Goal: Task Accomplishment & Management: Use online tool/utility

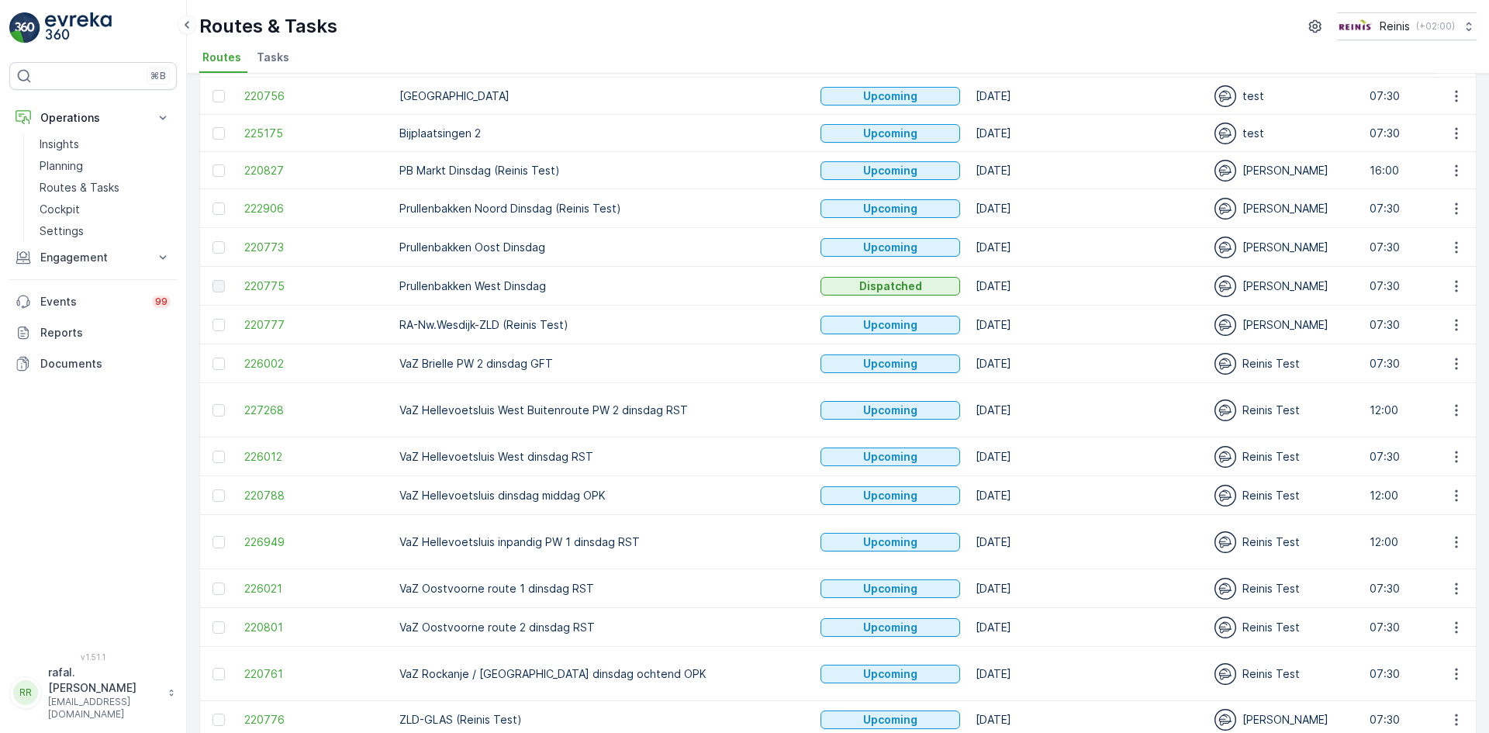
scroll to position [303, 0]
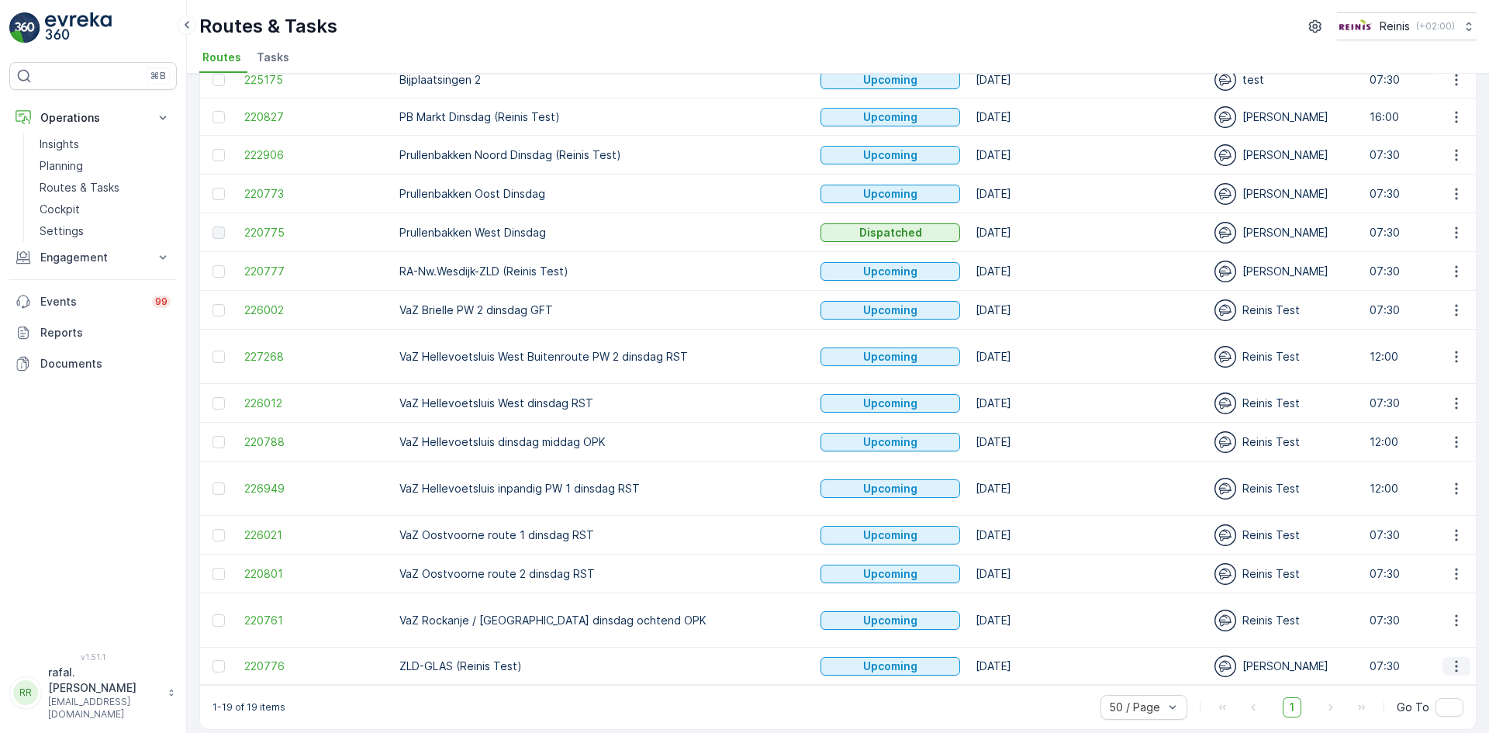
click at [1460, 657] on button "button" at bounding box center [1457, 666] width 28 height 19
click at [1428, 599] on span "Change Assignee" at bounding box center [1420, 597] width 91 height 16
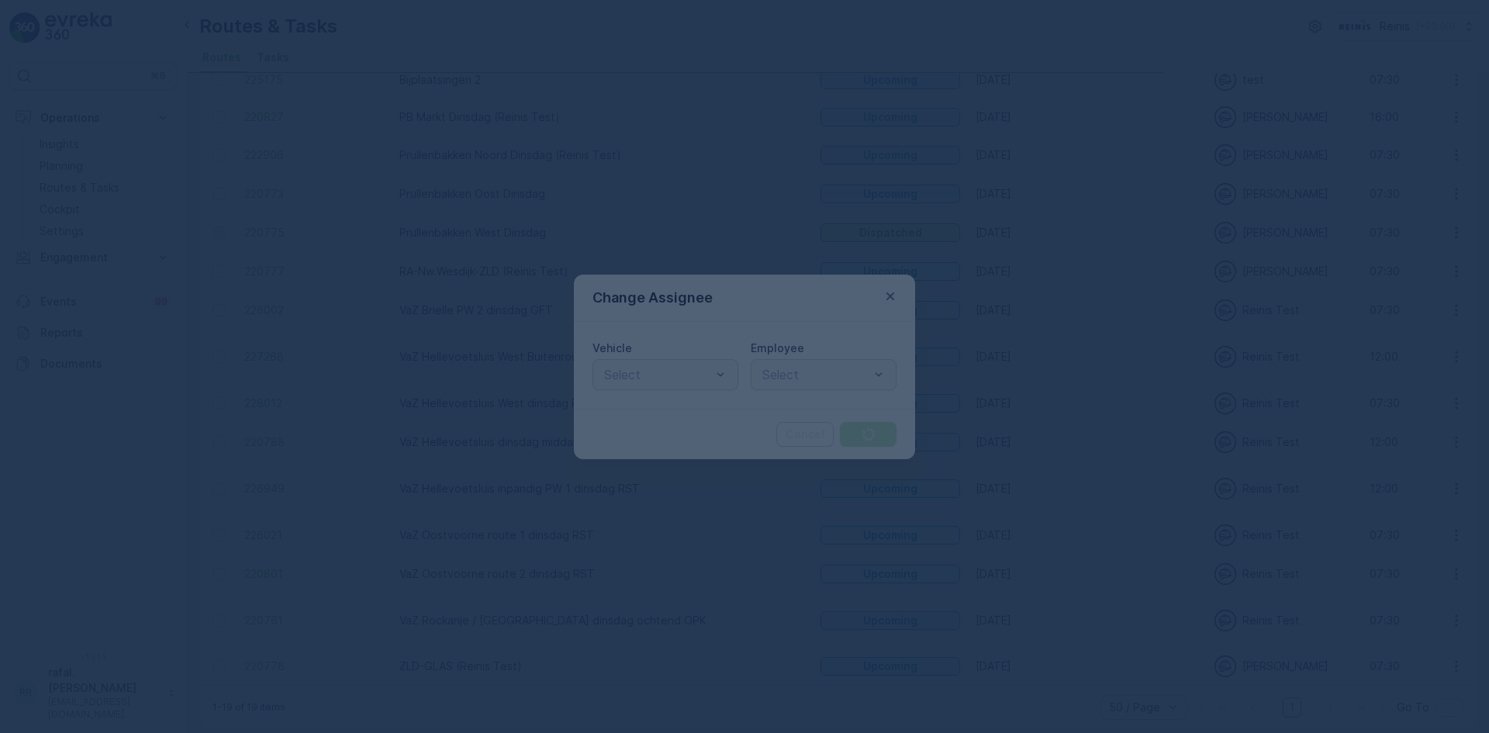
click at [828, 375] on div at bounding box center [744, 366] width 1489 height 733
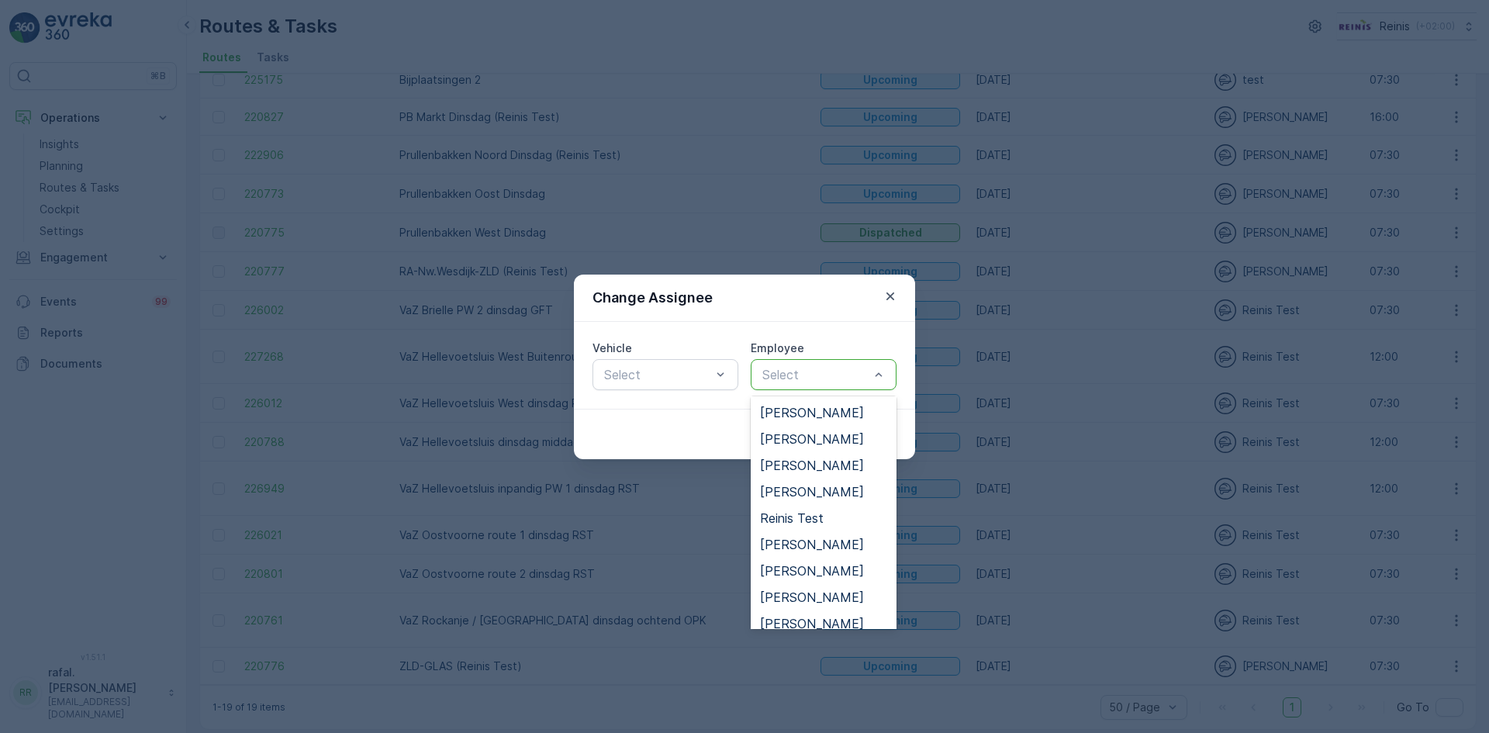
scroll to position [921, 0]
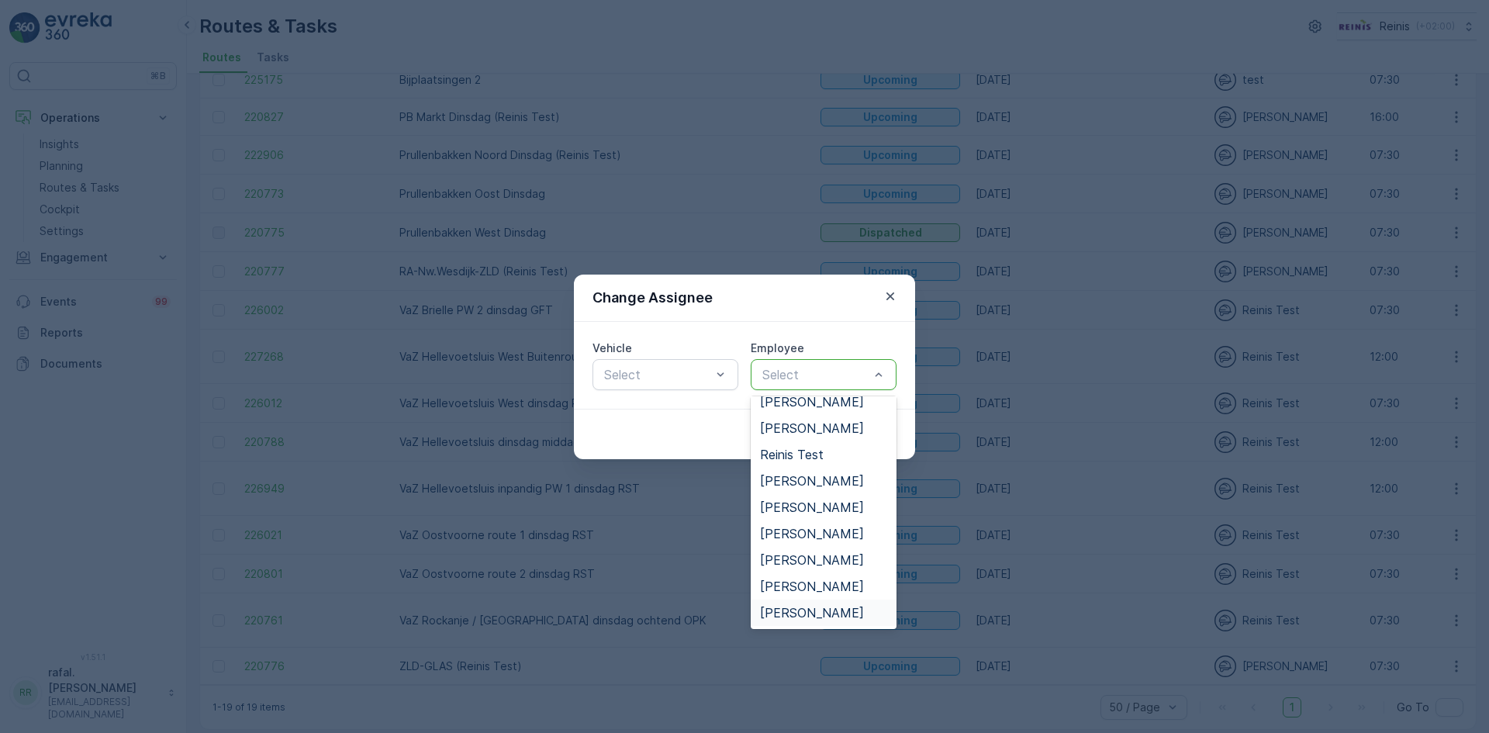
click at [834, 609] on span "[PERSON_NAME]" at bounding box center [812, 613] width 104 height 14
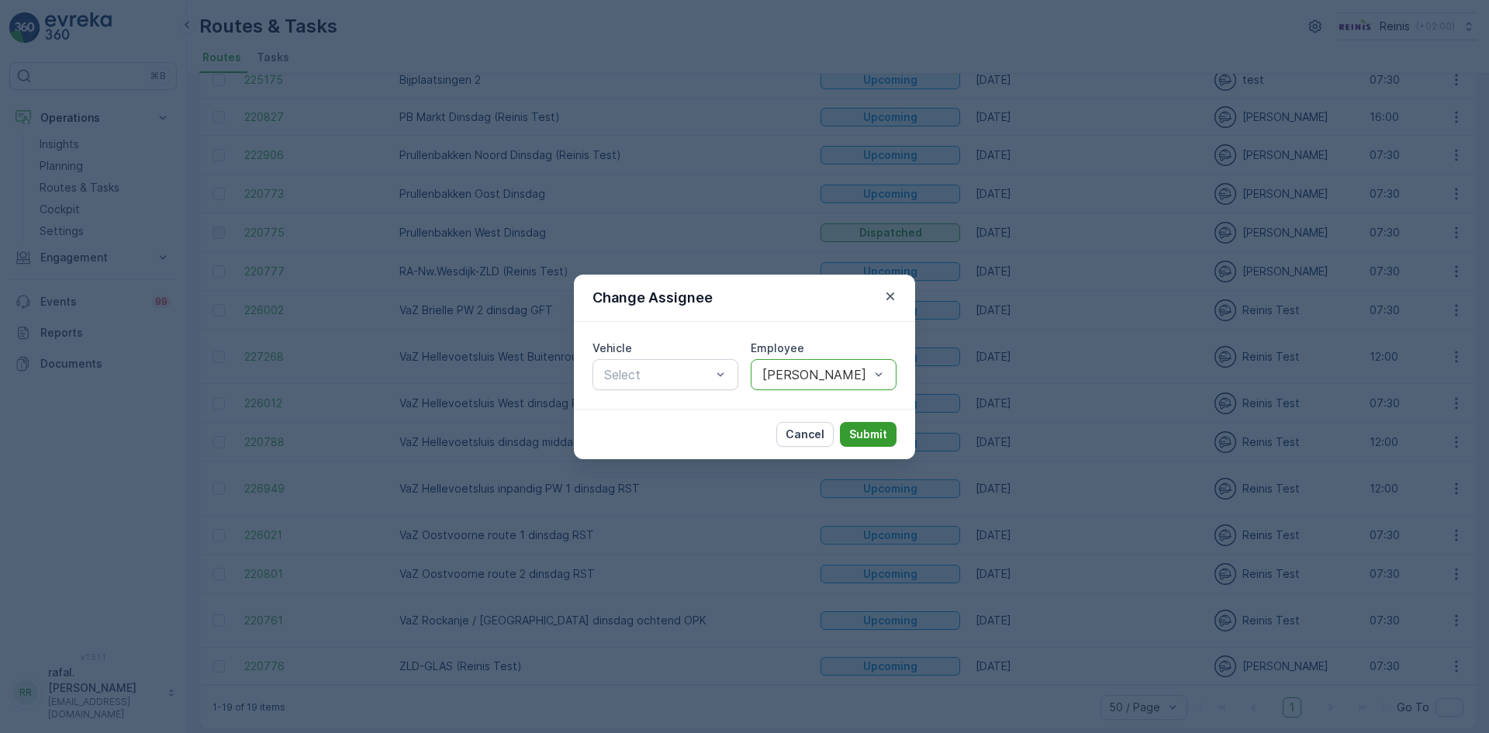
click at [853, 431] on p "Submit" at bounding box center [868, 435] width 38 height 16
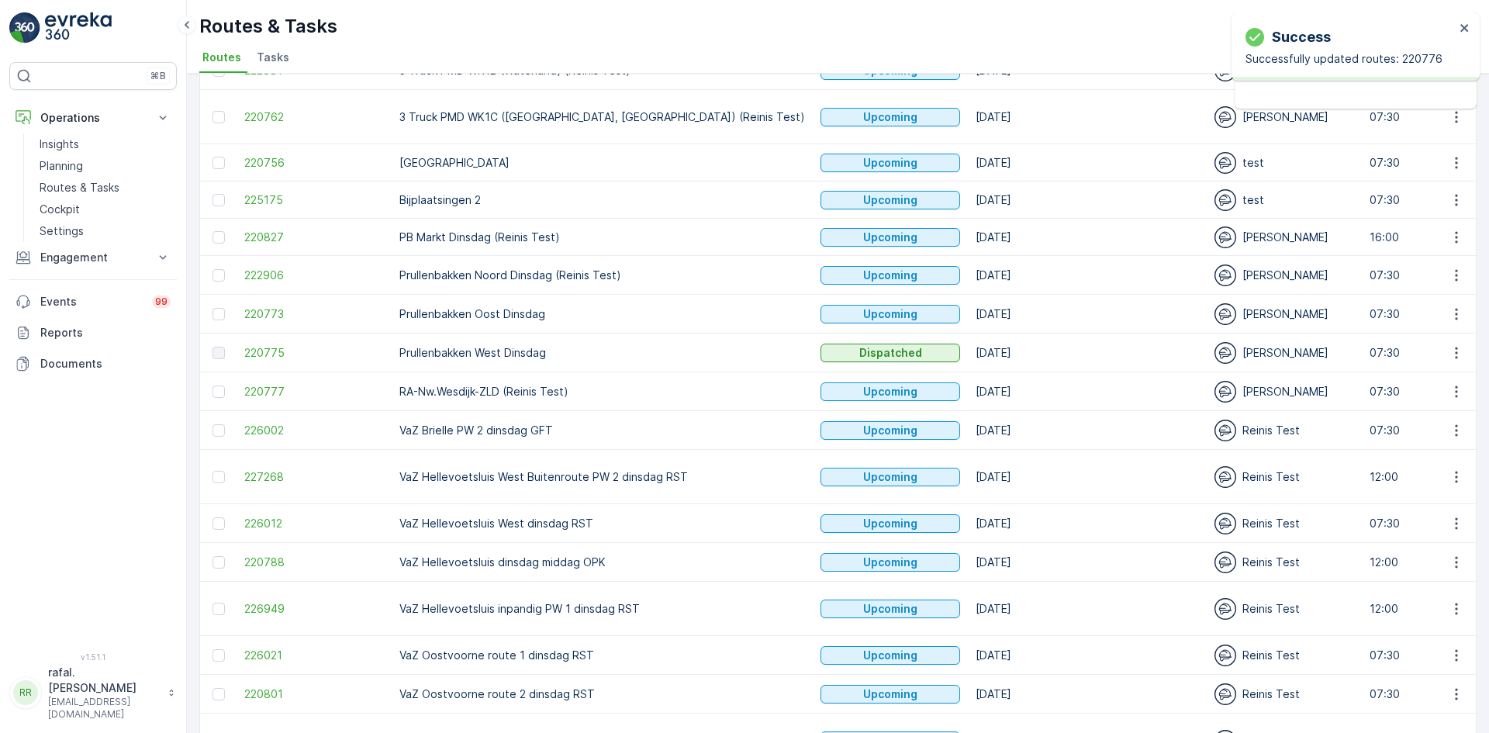
scroll to position [148, 0]
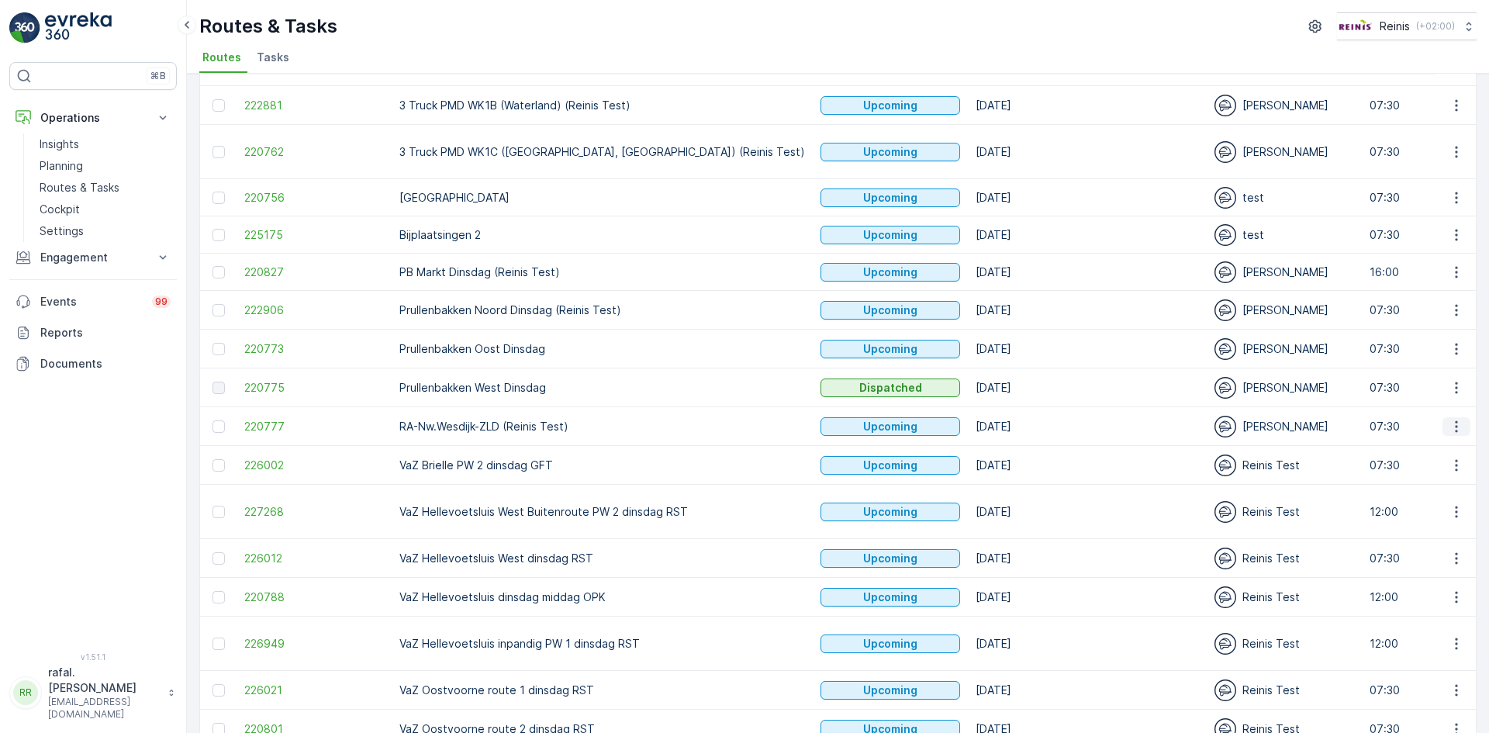
click at [1449, 424] on icon "button" at bounding box center [1457, 427] width 16 height 16
click at [1438, 540] on span "Change Assignee" at bounding box center [1420, 536] width 91 height 16
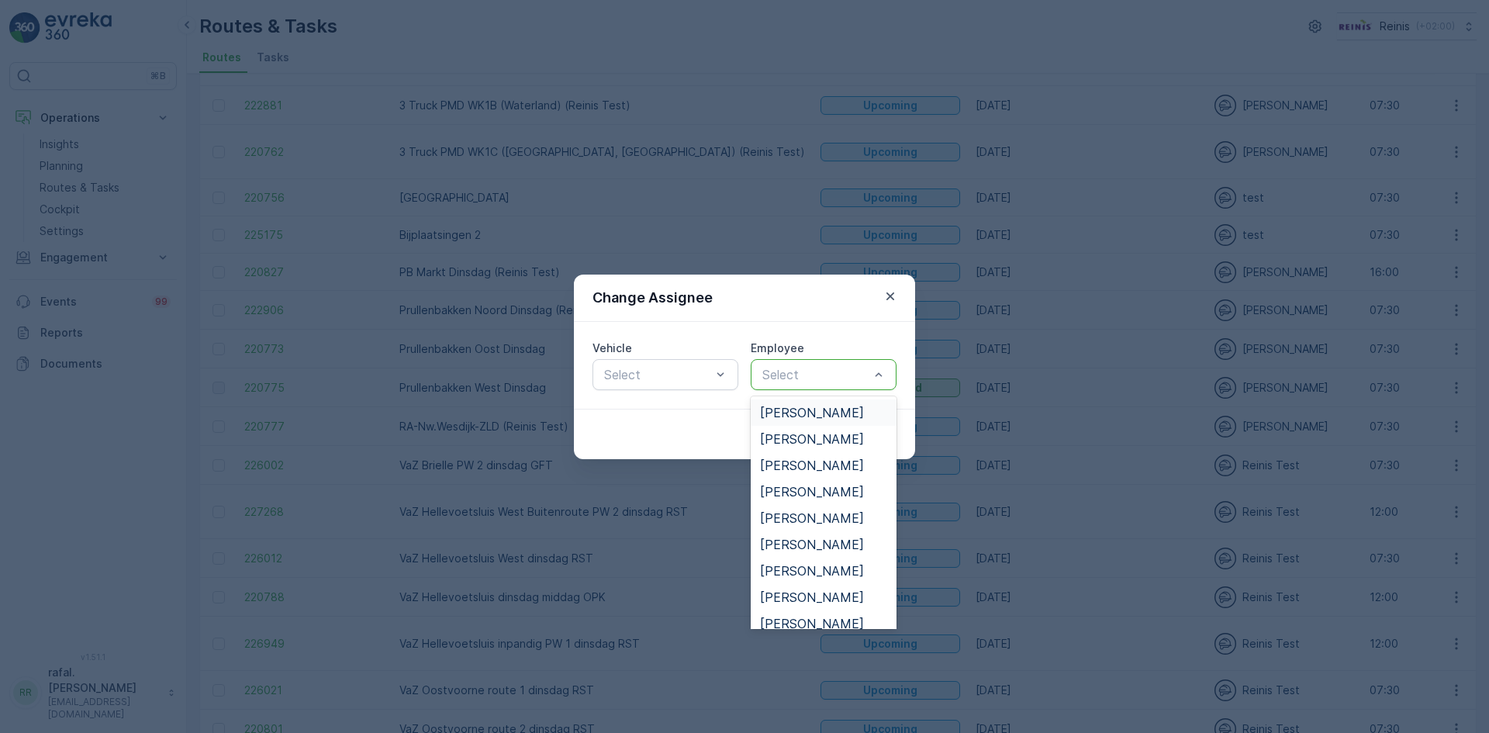
click at [857, 389] on div "Select" at bounding box center [824, 374] width 146 height 31
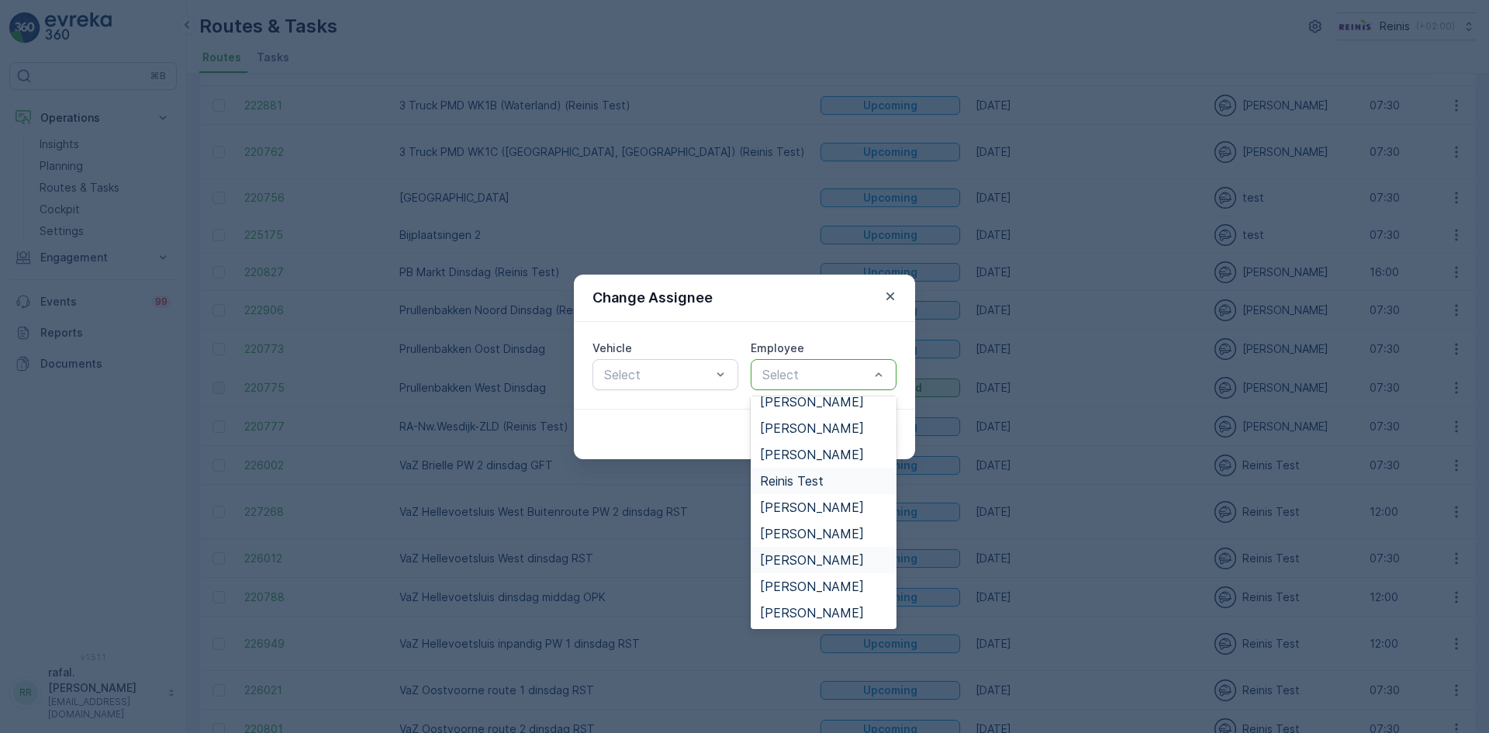
scroll to position [552, 0]
click at [837, 619] on span "[PERSON_NAME]" at bounding box center [812, 613] width 104 height 14
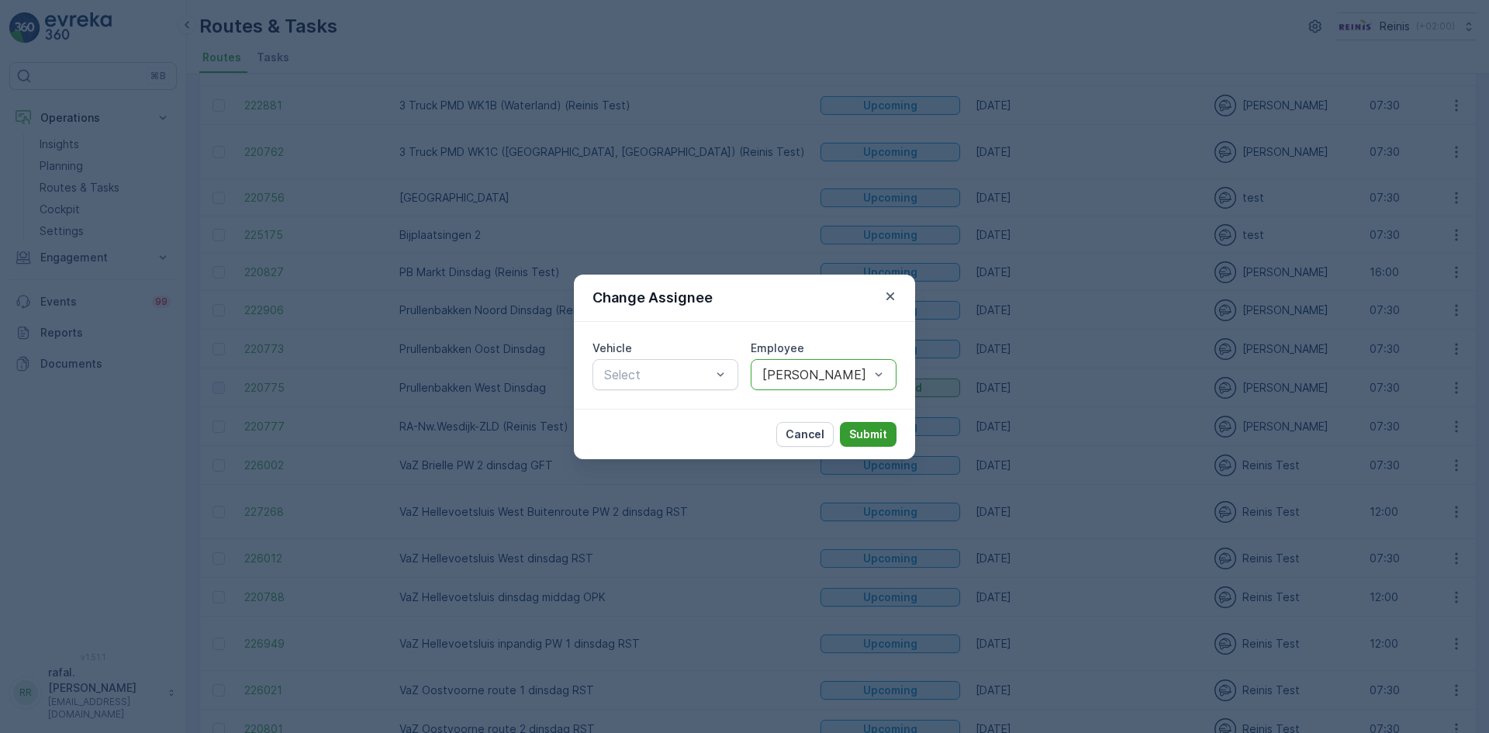
click at [878, 432] on p "Submit" at bounding box center [868, 435] width 38 height 16
